Goal: Find specific fact: Find specific fact

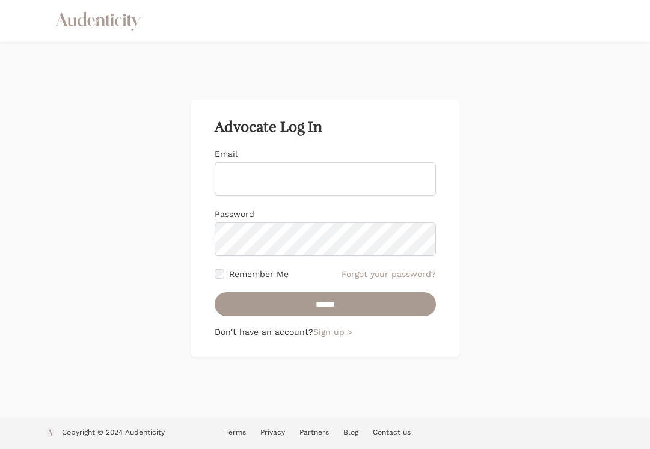
click at [358, 188] on input "Email" at bounding box center [325, 179] width 221 height 34
type input "**********"
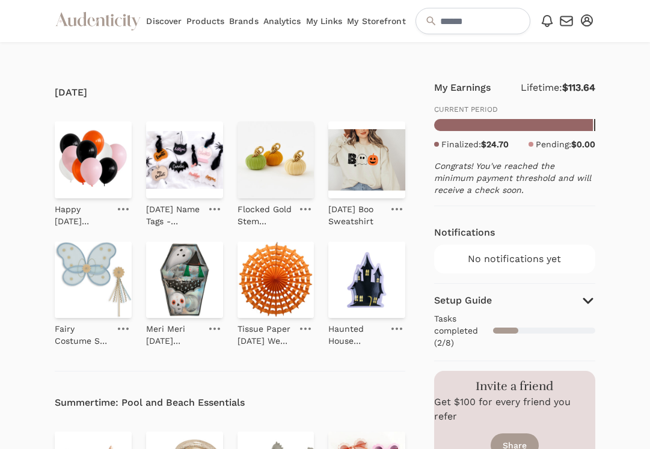
click at [576, 87] on strong "$113.64" at bounding box center [578, 87] width 33 height 11
copy div "Lifetime: $113.64"
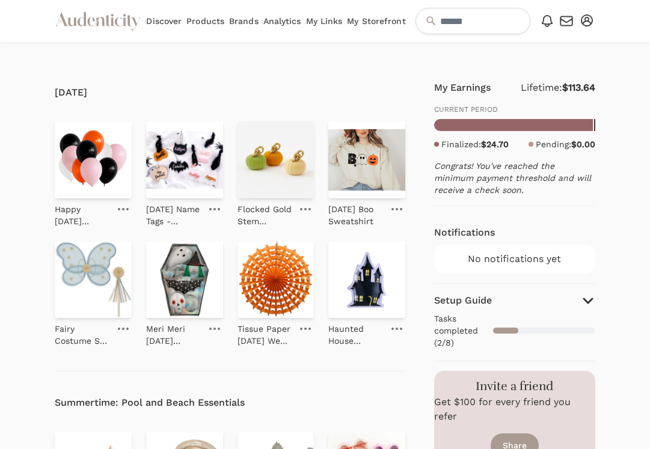
click at [493, 146] on strong "$24.70" at bounding box center [495, 145] width 28 height 10
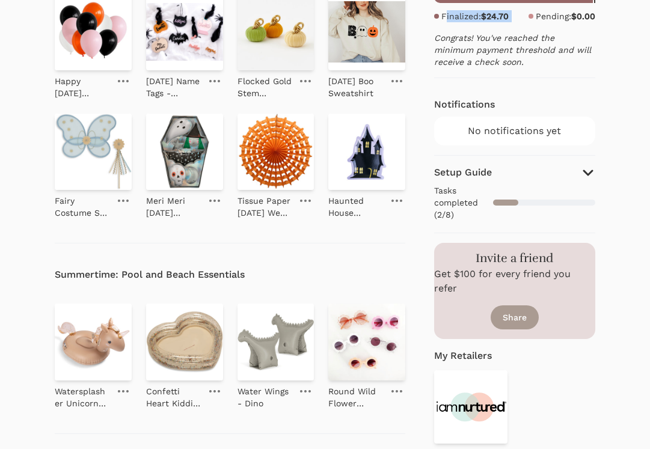
scroll to position [132, 0]
